Goal: Task Accomplishment & Management: Use online tool/utility

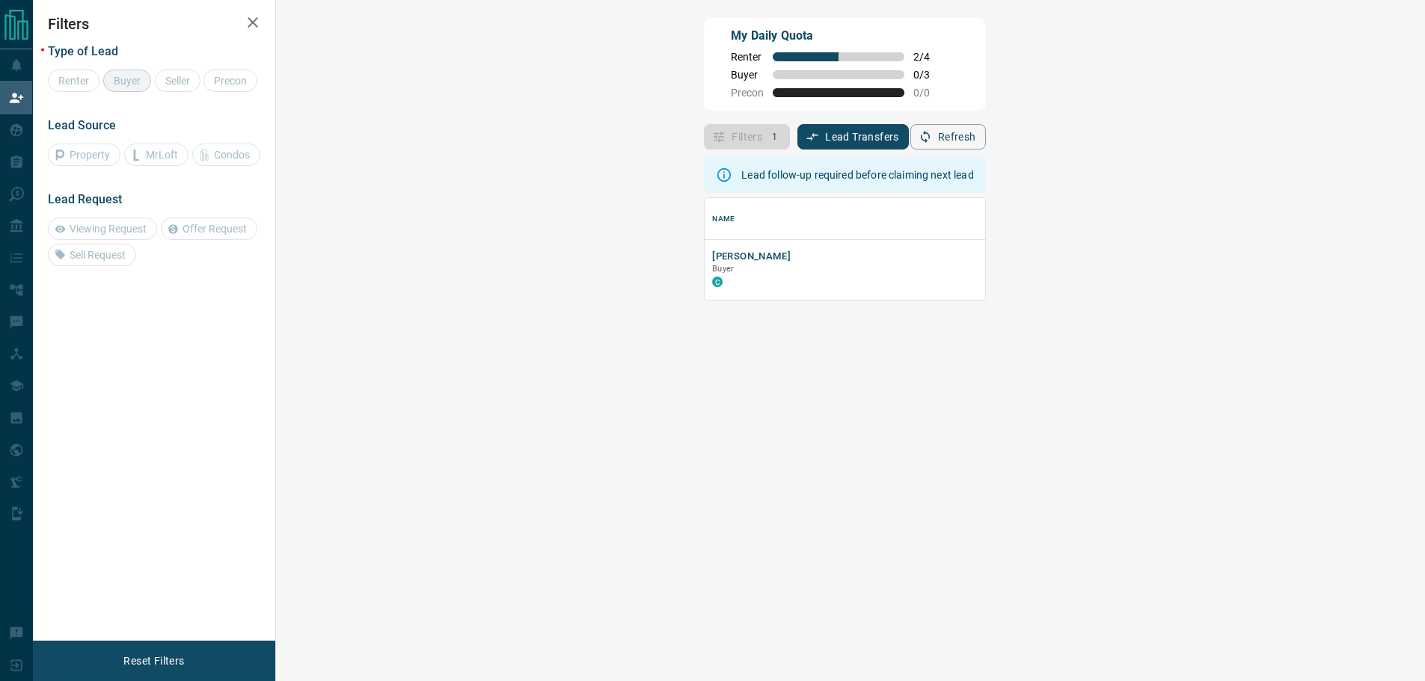
scroll to position [91, 1106]
click at [712, 271] on p "Buyer" at bounding box center [963, 269] width 503 height 12
click at [712, 256] on button "[PERSON_NAME]" at bounding box center [751, 257] width 79 height 14
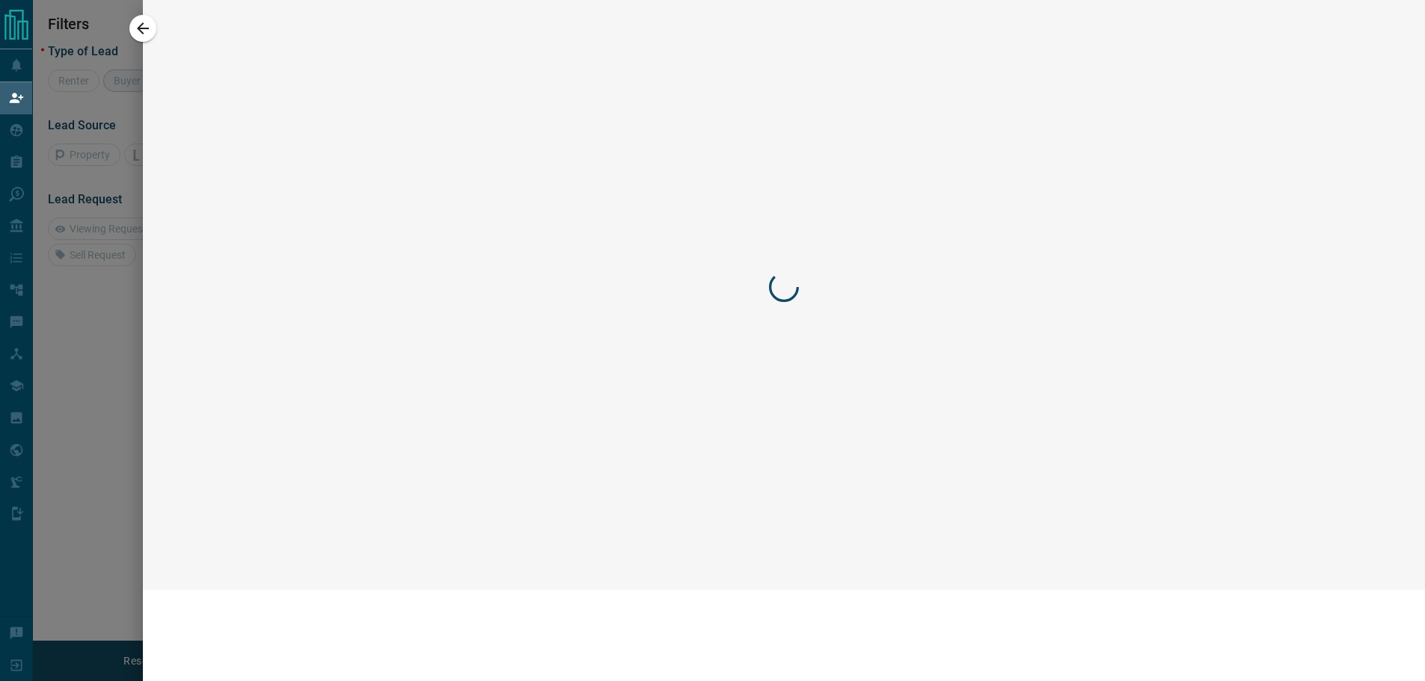
click at [328, 256] on div at bounding box center [712, 340] width 1425 height 681
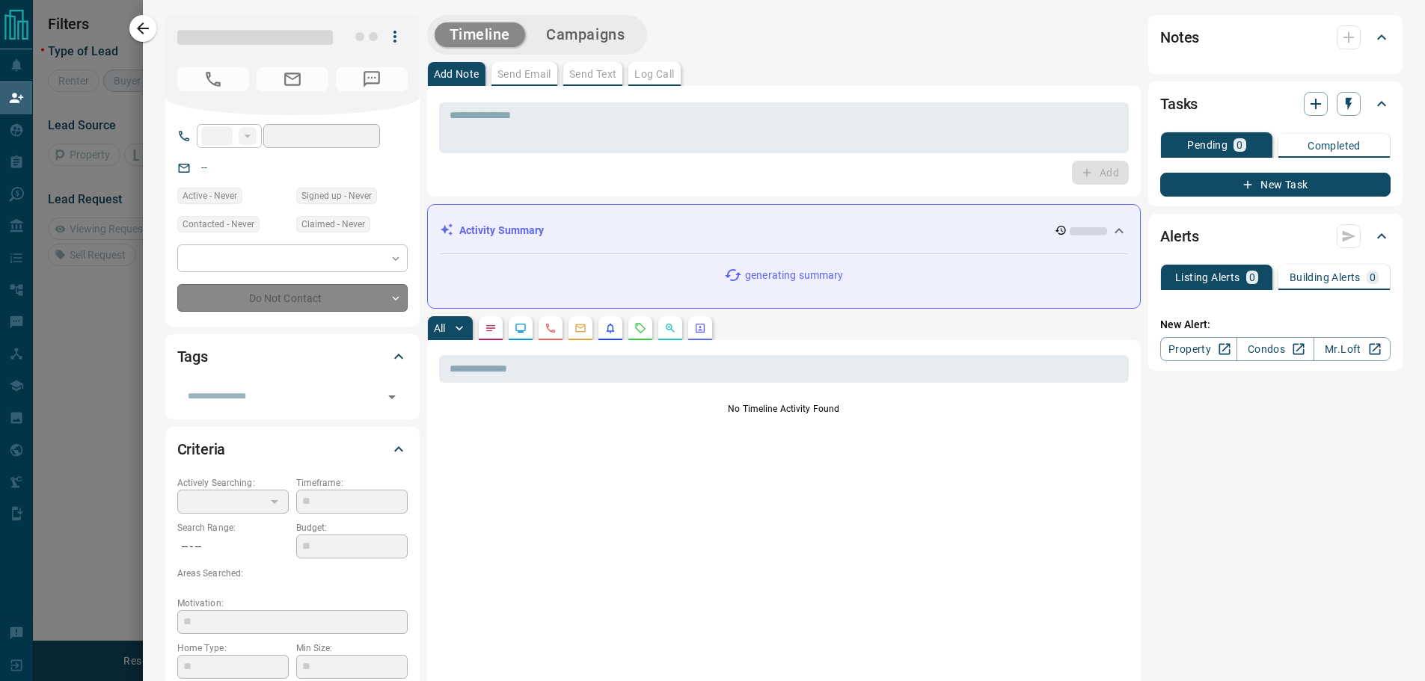
type input "**"
type input "**********"
type input "**"
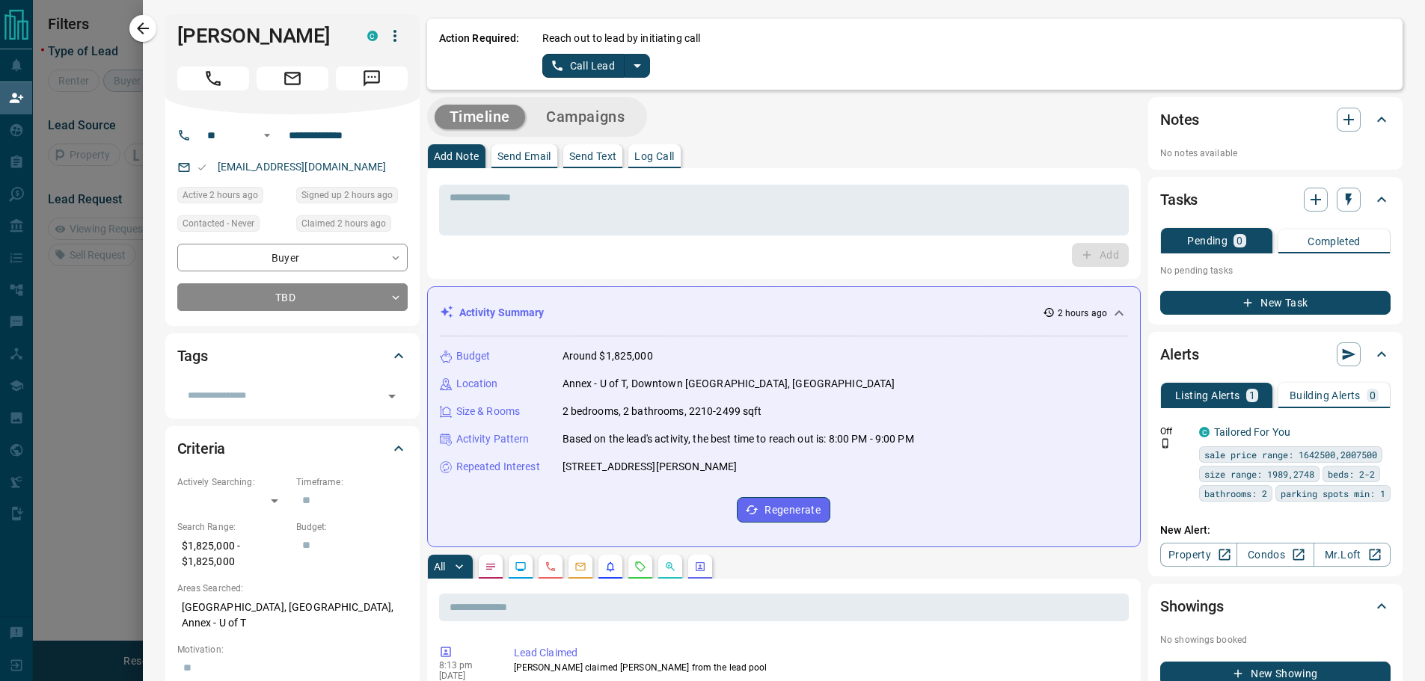
scroll to position [0, 0]
click at [628, 67] on icon "split button" at bounding box center [637, 67] width 18 height 18
click at [585, 120] on li "Log Manual Call" at bounding box center [595, 118] width 91 height 22
click at [574, 70] on button "Log Manual Call" at bounding box center [591, 67] width 99 height 24
click at [542, 62] on button "Yes" at bounding box center [557, 66] width 30 height 23
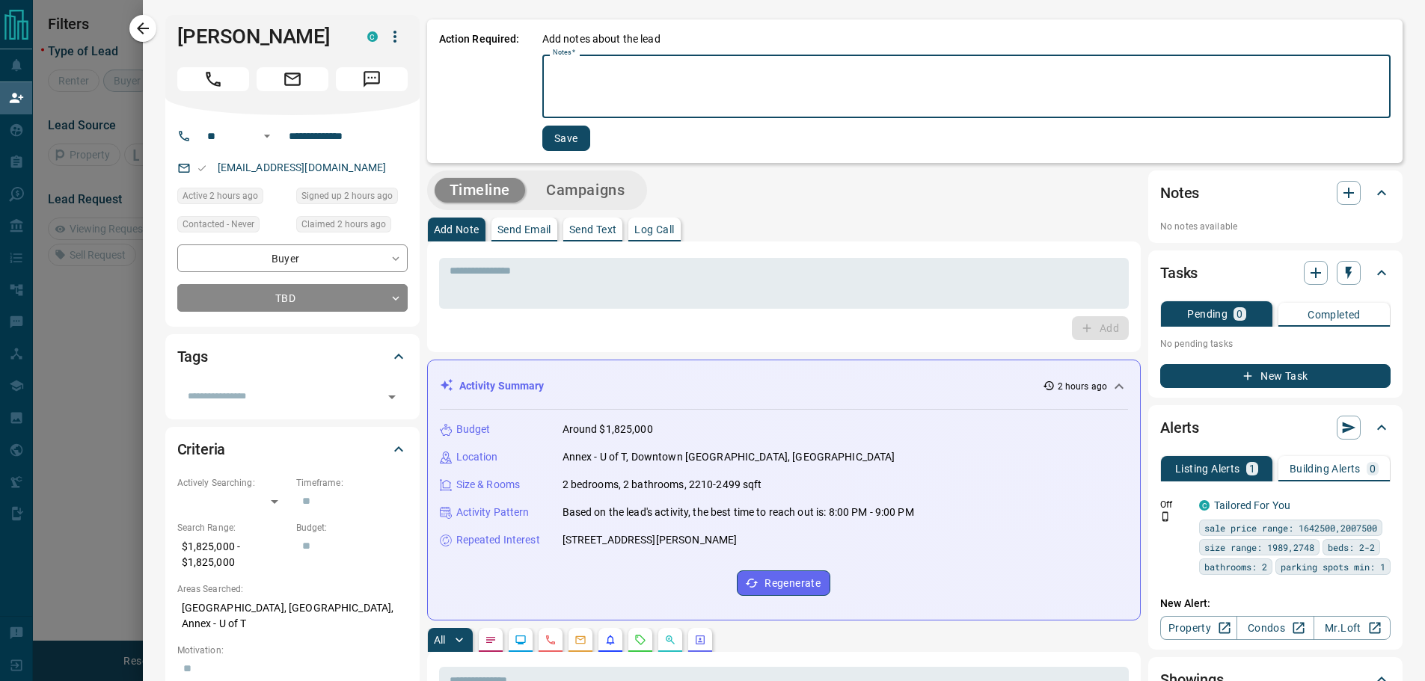
click at [553, 65] on textarea "Notes   *" at bounding box center [966, 86] width 827 height 51
type textarea "**********"
click at [551, 138] on button "Save" at bounding box center [566, 138] width 48 height 25
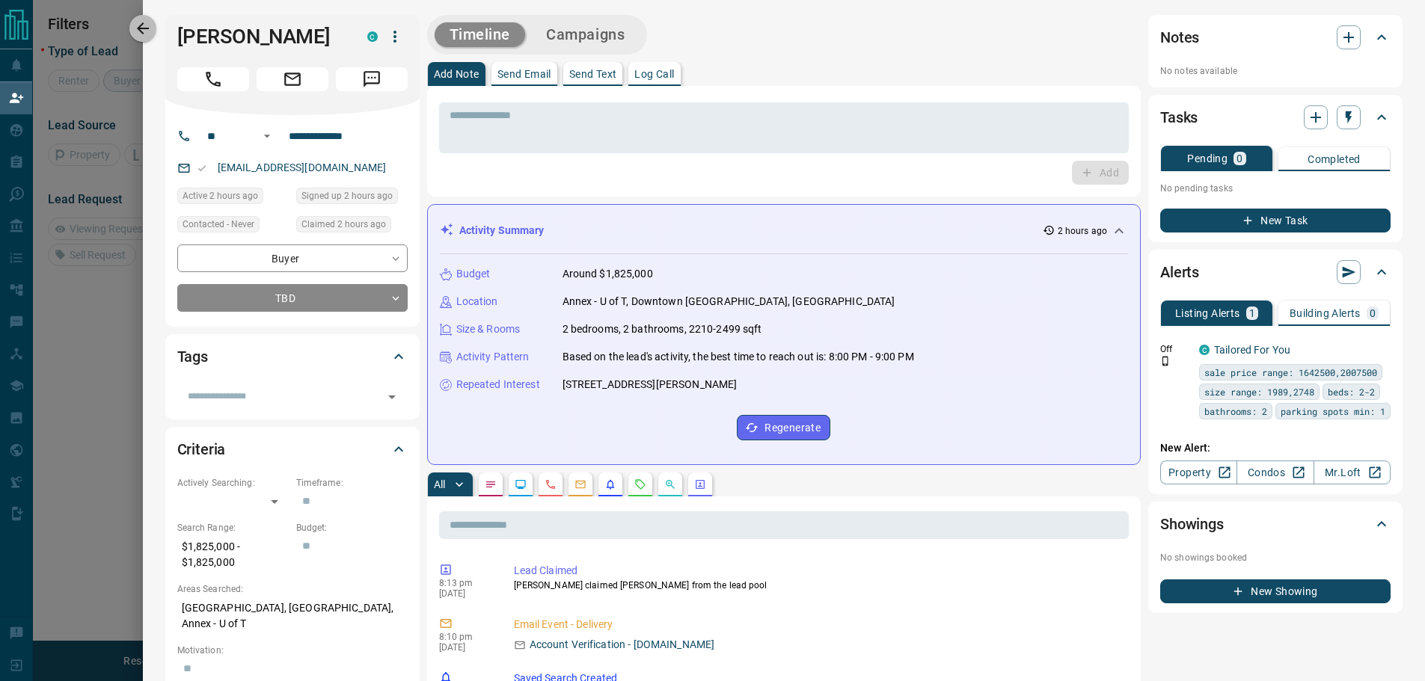
drag, startPoint x: 147, startPoint y: 26, endPoint x: 147, endPoint y: 34, distance: 8.2
click at [147, 28] on icon "button" at bounding box center [143, 28] width 18 height 18
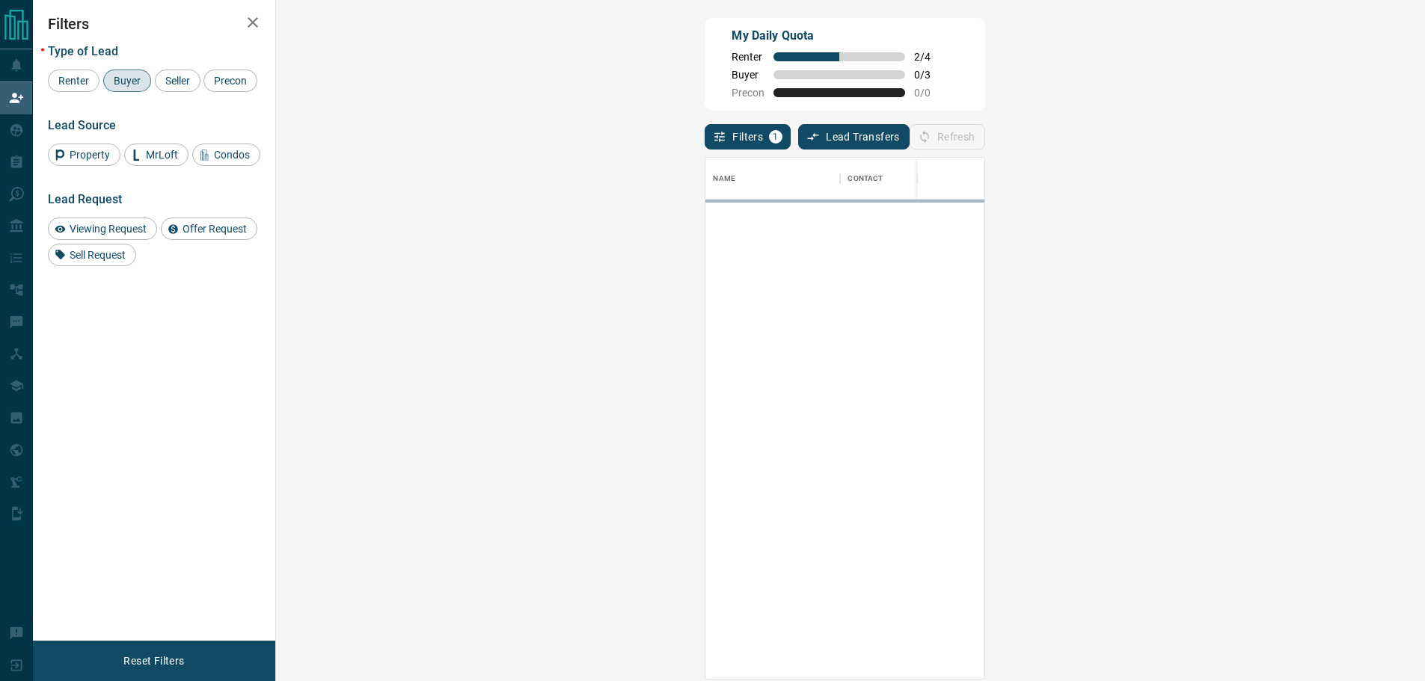
scroll to position [510, 1106]
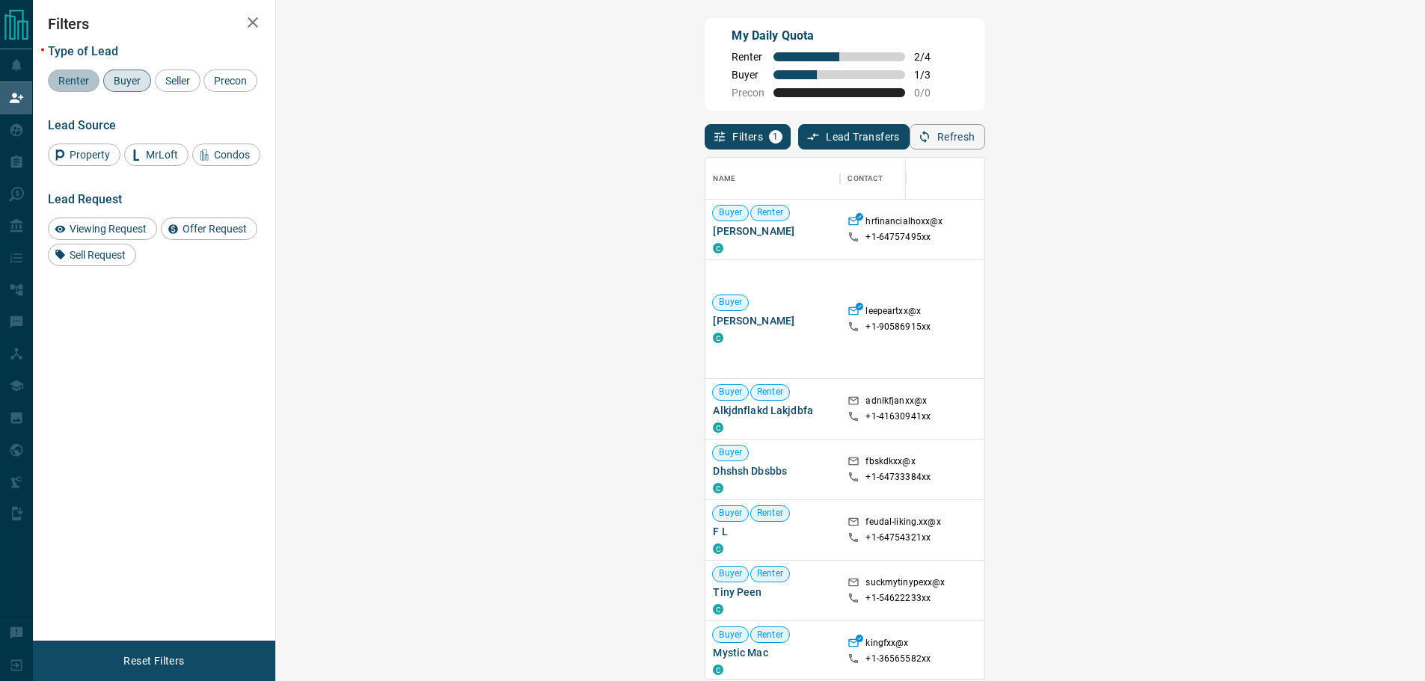
click at [61, 82] on span "Renter" at bounding box center [73, 81] width 41 height 12
click at [121, 82] on span "Buyer" at bounding box center [126, 81] width 37 height 12
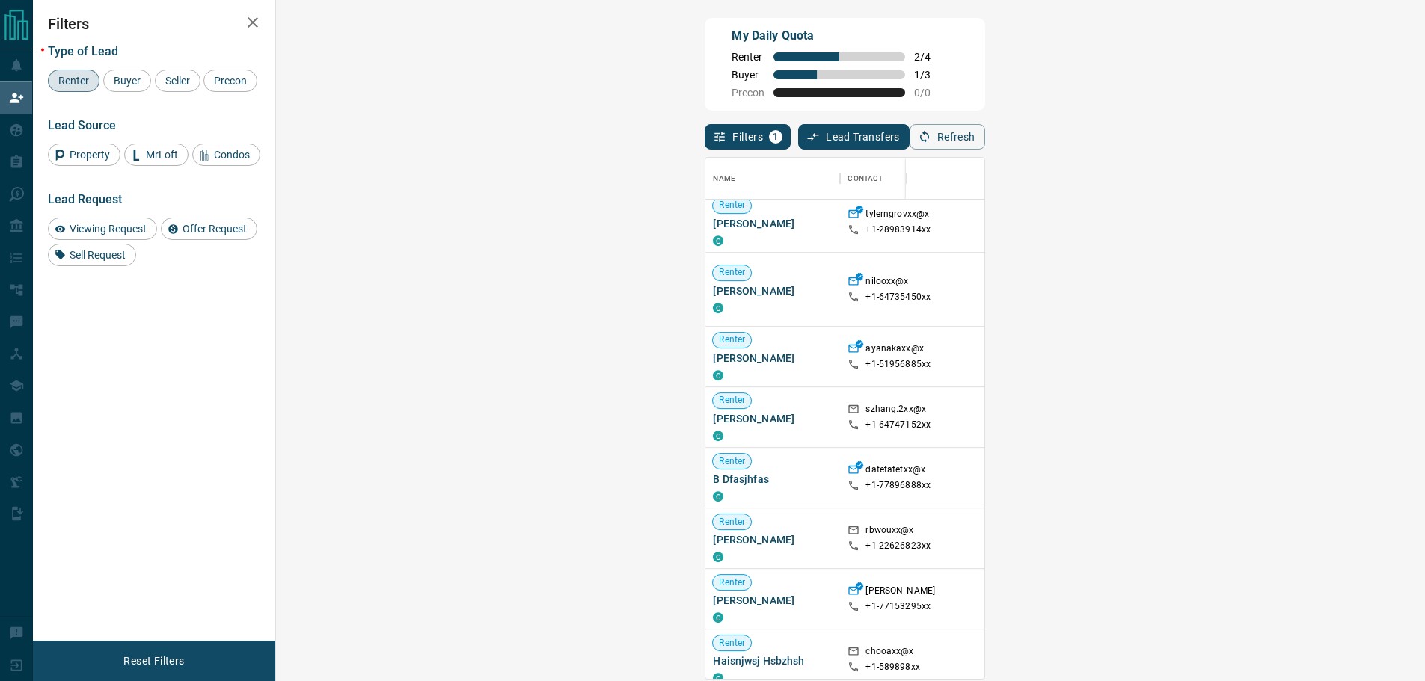
scroll to position [823, 0]
